Goal: Leave review/rating: Leave review/rating

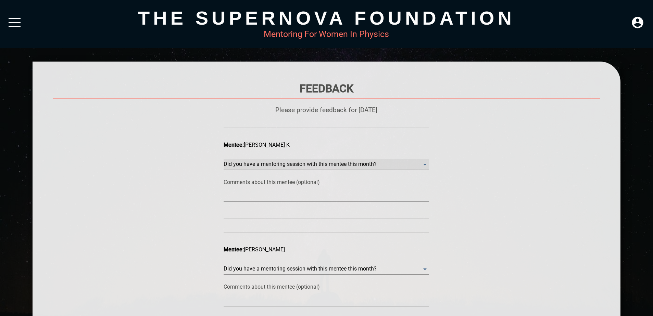
click at [416, 162] on month\? "​" at bounding box center [326, 164] width 205 height 11
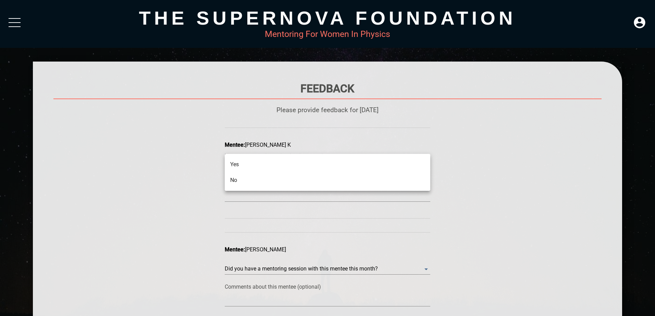
click at [400, 183] on li "No" at bounding box center [327, 181] width 205 height 16
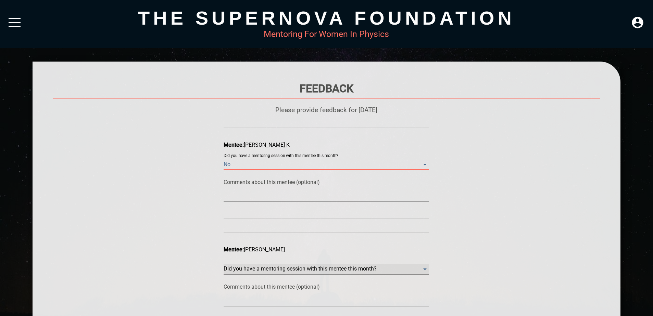
click at [308, 170] on month\? "​" at bounding box center [326, 164] width 205 height 11
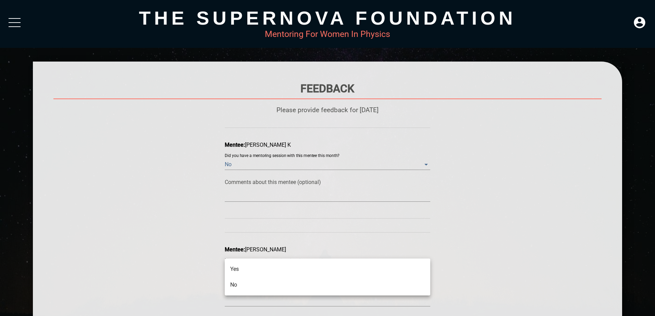
click at [305, 271] on li "Yes" at bounding box center [327, 270] width 205 height 16
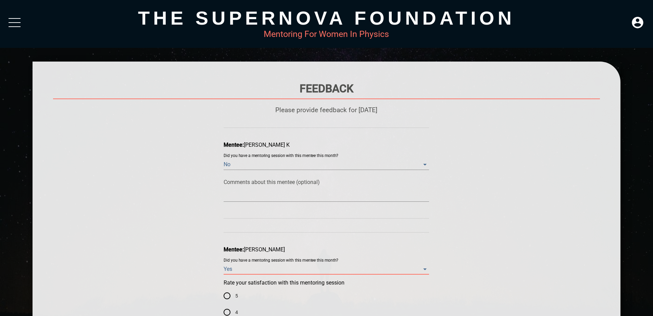
click at [229, 294] on input "5" at bounding box center [227, 296] width 16 height 16
radio input "true"
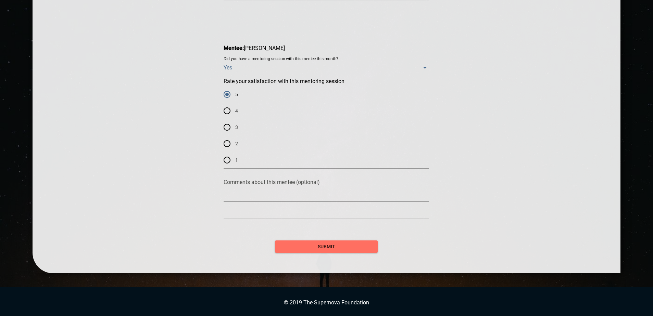
scroll to position [202, 0]
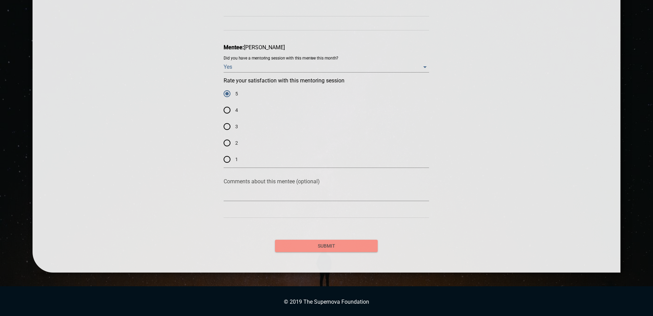
click at [335, 246] on span "submit" at bounding box center [326, 246] width 92 height 9
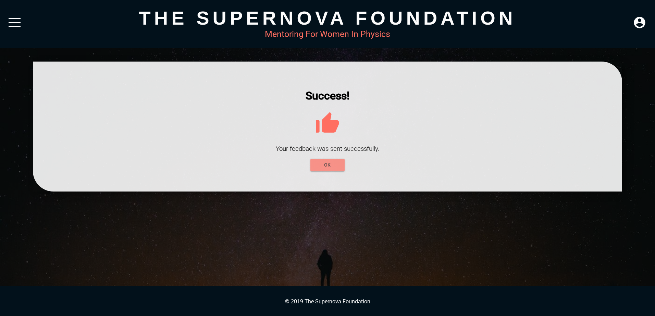
click at [336, 163] on span "OK" at bounding box center [327, 165] width 23 height 9
